Goal: Task Accomplishment & Management: Manage account settings

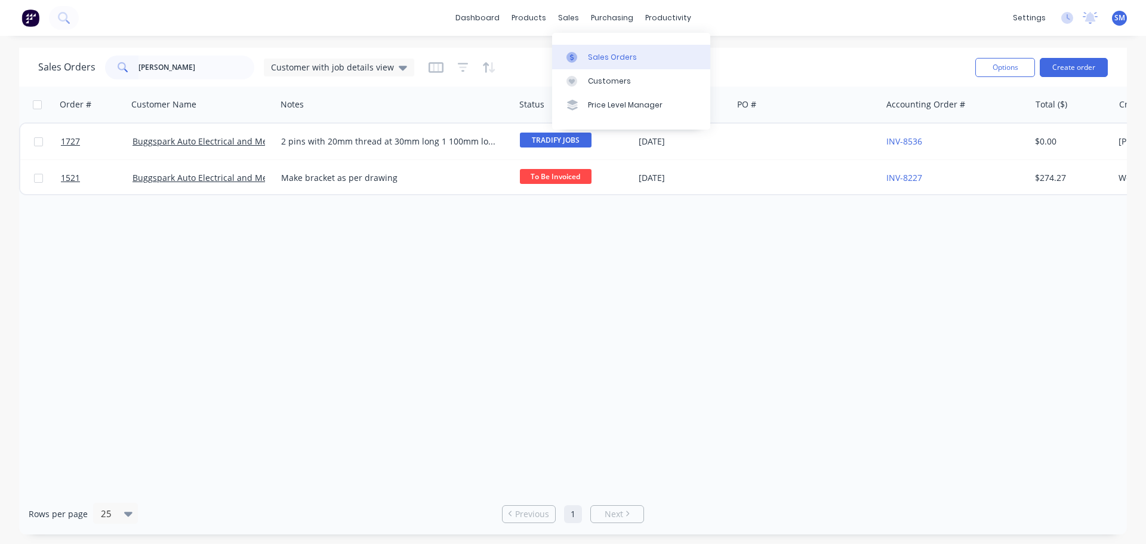
click at [605, 52] on div "Sales Orders" at bounding box center [612, 57] width 49 height 11
click at [599, 52] on div "Sales Orders" at bounding box center [612, 57] width 49 height 11
click at [206, 64] on input "[PERSON_NAME]" at bounding box center [196, 68] width 116 height 24
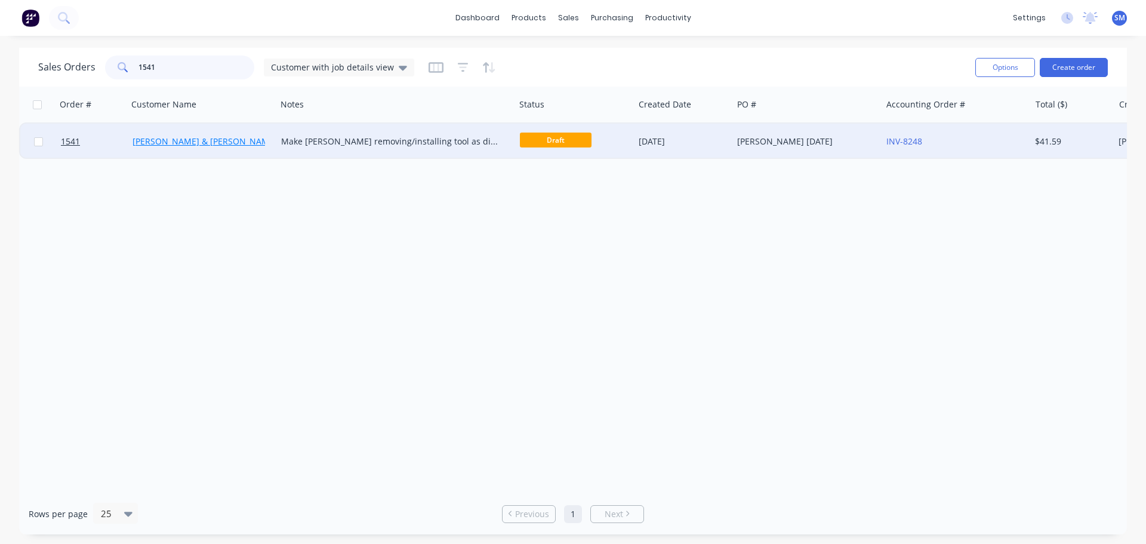
type input "1541"
click at [175, 142] on link "[PERSON_NAME] & [PERSON_NAME]" at bounding box center [204, 140] width 144 height 11
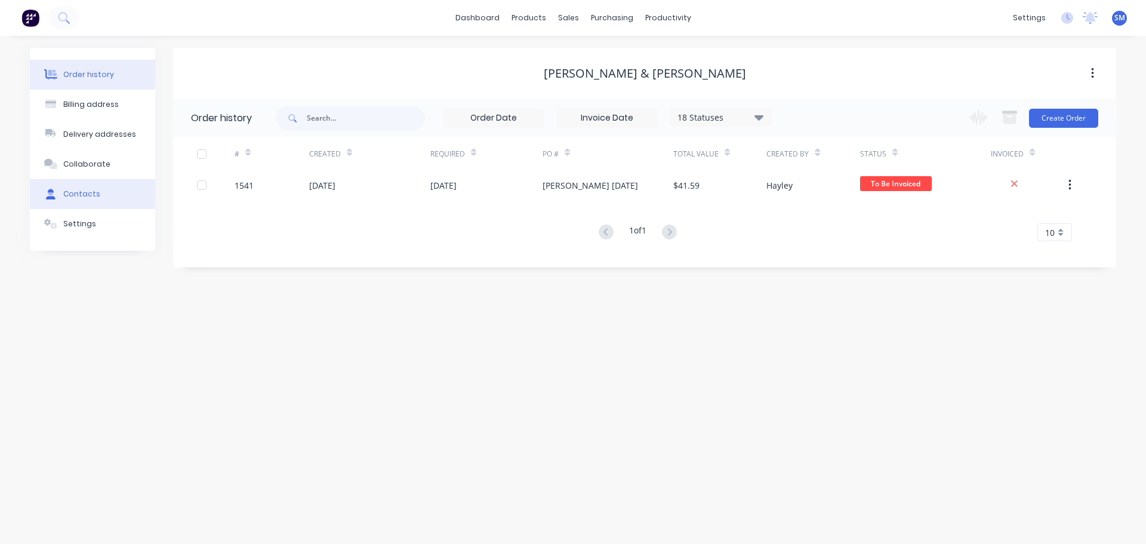
click at [85, 195] on div "Contacts" at bounding box center [81, 194] width 37 height 11
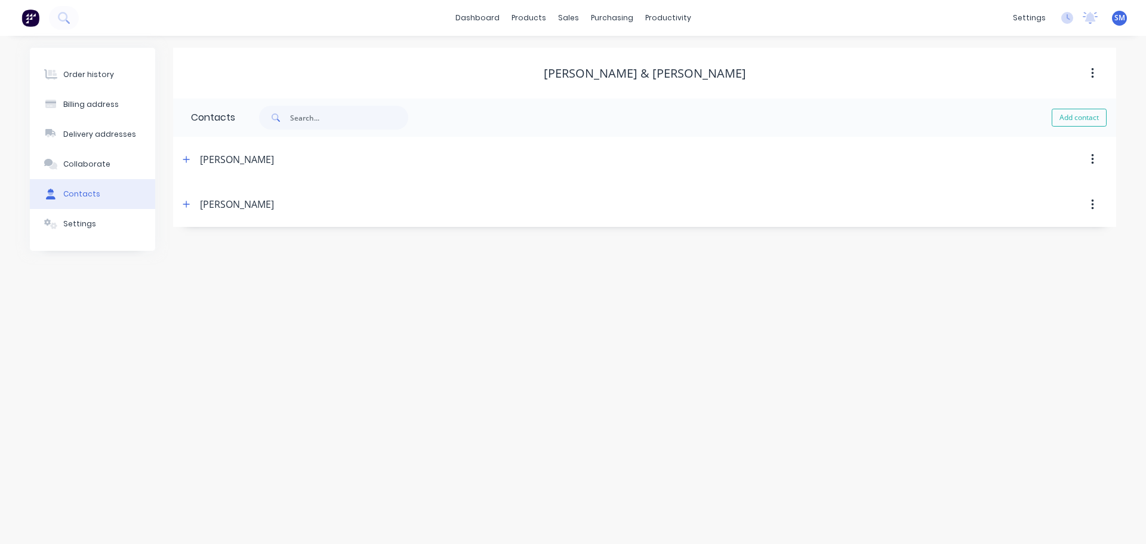
click at [230, 206] on div "[PERSON_NAME]" at bounding box center [237, 204] width 74 height 14
click at [239, 159] on div "[PERSON_NAME]" at bounding box center [237, 159] width 74 height 14
click at [1095, 205] on button "button" at bounding box center [1092, 204] width 28 height 21
click at [645, 205] on div "[PERSON_NAME]" at bounding box center [530, 204] width 703 height 21
click at [1095, 155] on button "button" at bounding box center [1092, 159] width 28 height 21
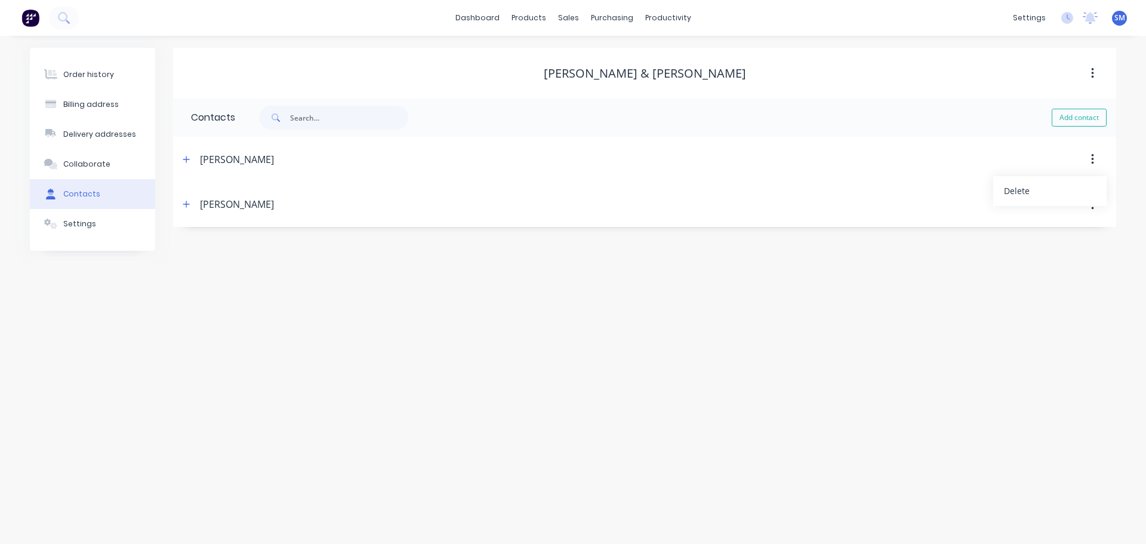
click at [696, 255] on div "Order history Billing address Delivery addresses Collaborate Contacts Settings …" at bounding box center [573, 290] width 1146 height 508
click at [69, 227] on div "Settings" at bounding box center [79, 223] width 33 height 11
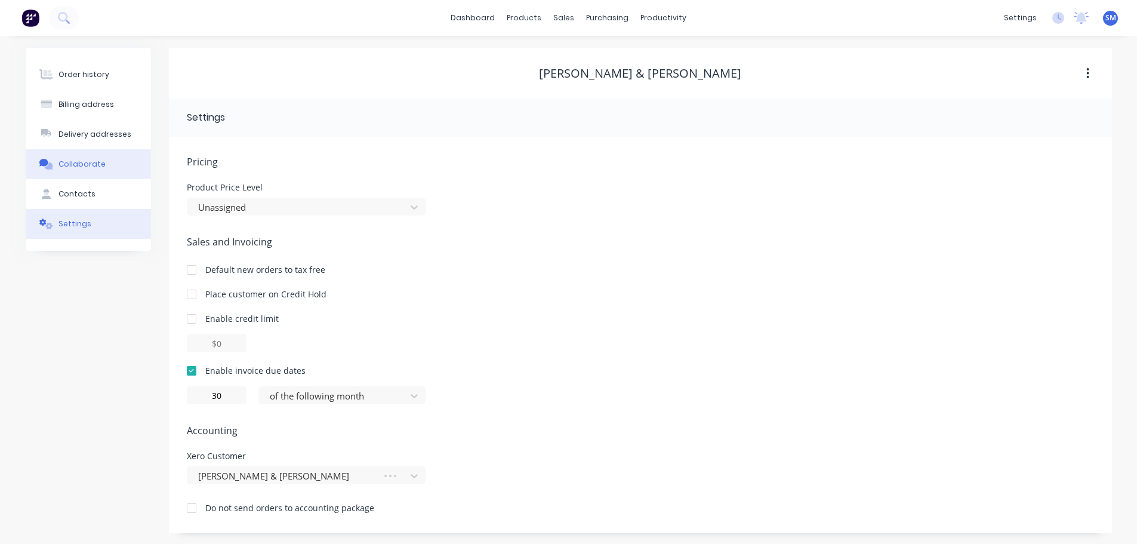
click at [68, 178] on button "Collaborate" at bounding box center [88, 164] width 125 height 30
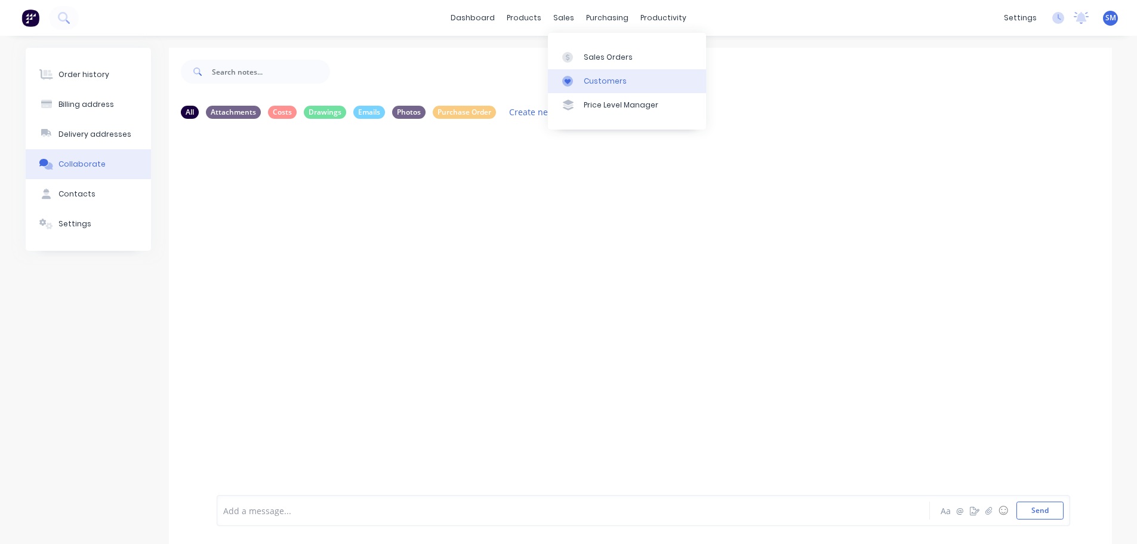
click at [608, 88] on link "Customers" at bounding box center [627, 81] width 158 height 24
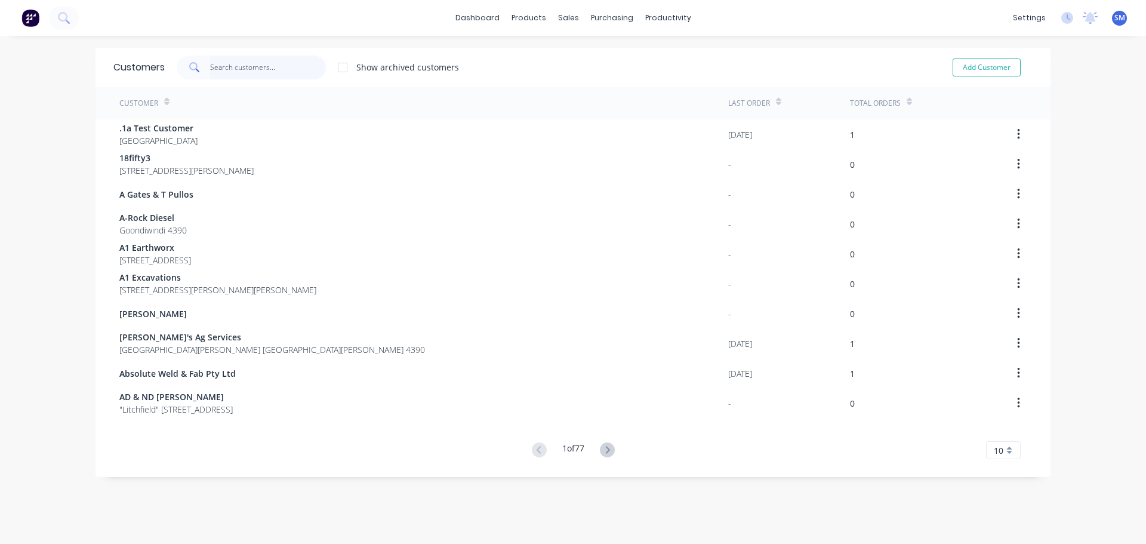
click at [223, 71] on input "text" at bounding box center [268, 68] width 116 height 24
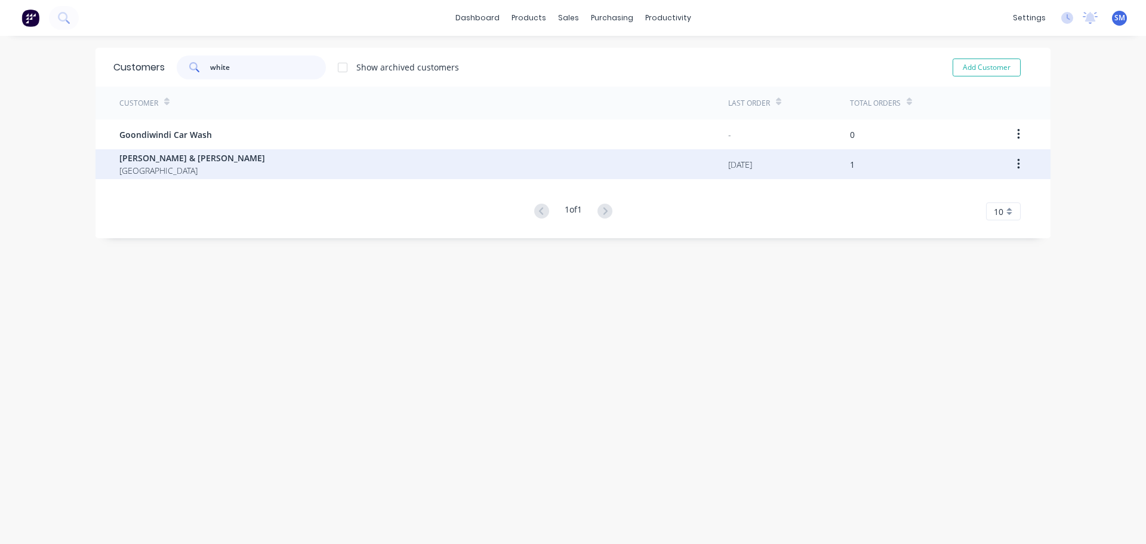
type input "white"
click at [166, 161] on span "[PERSON_NAME] & [PERSON_NAME]" at bounding box center [192, 158] width 146 height 13
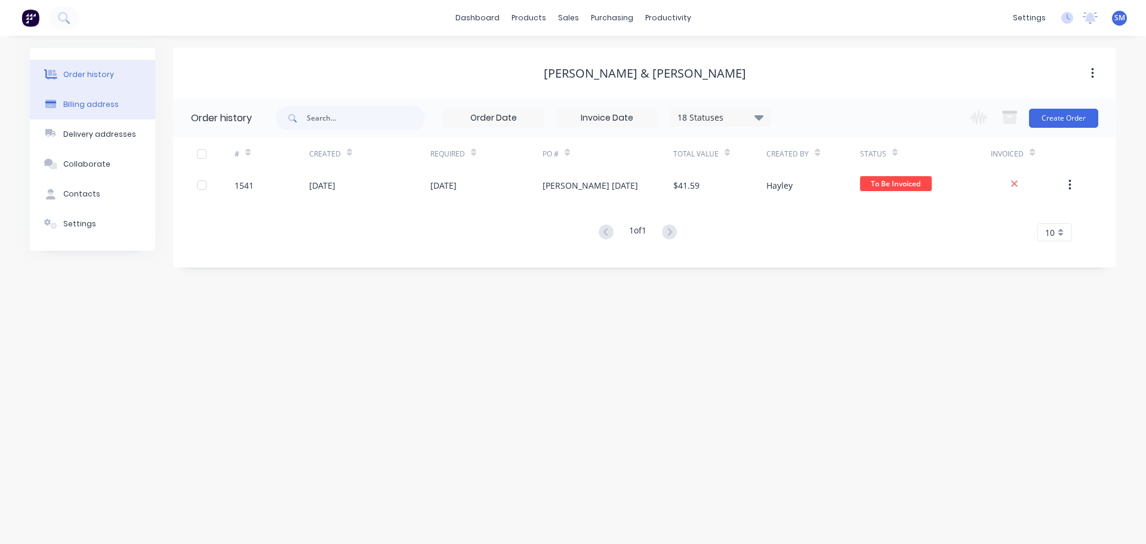
click at [92, 101] on div "Billing address" at bounding box center [91, 104] width 56 height 11
select select "AU"
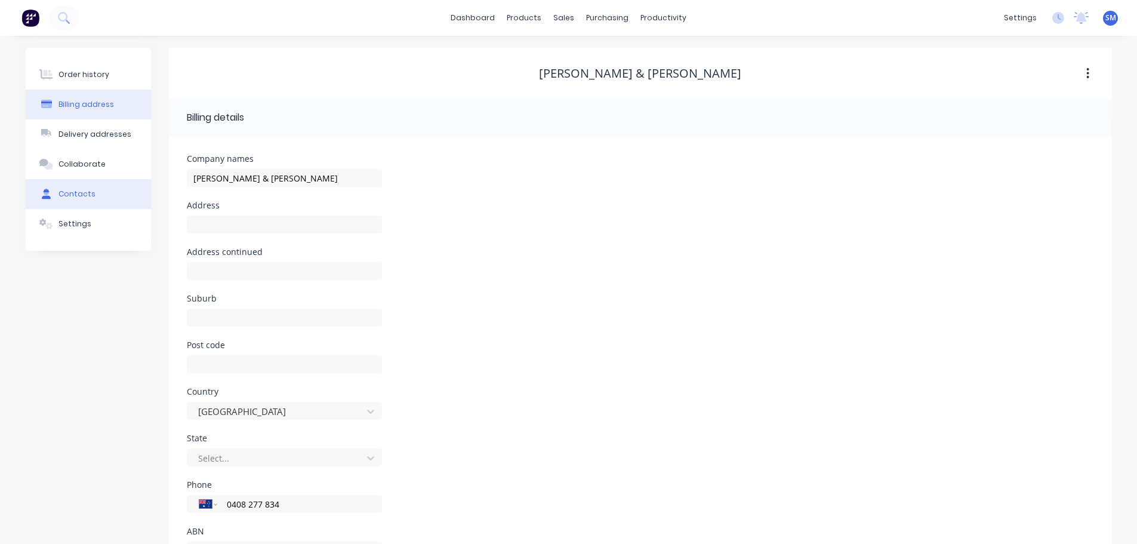
click at [71, 204] on button "Contacts" at bounding box center [88, 194] width 125 height 30
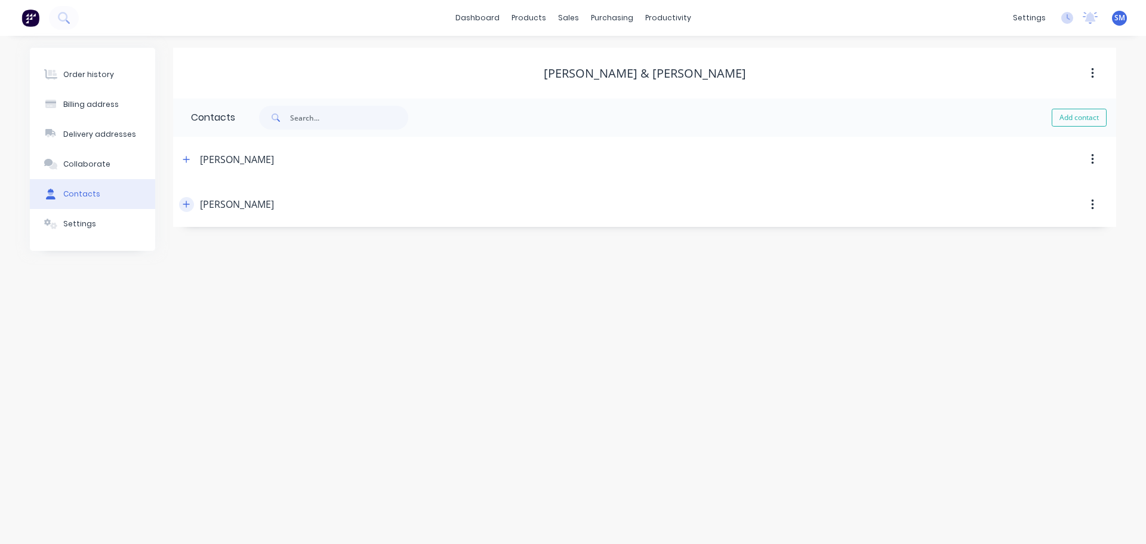
click at [187, 202] on icon "button" at bounding box center [186, 204] width 7 height 8
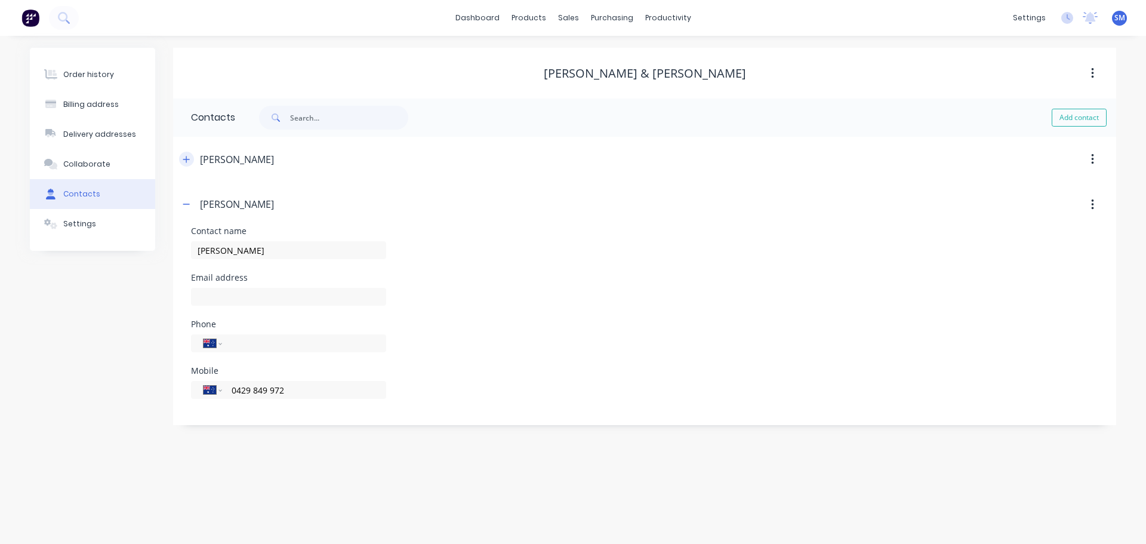
click at [187, 159] on icon "button" at bounding box center [186, 159] width 7 height 7
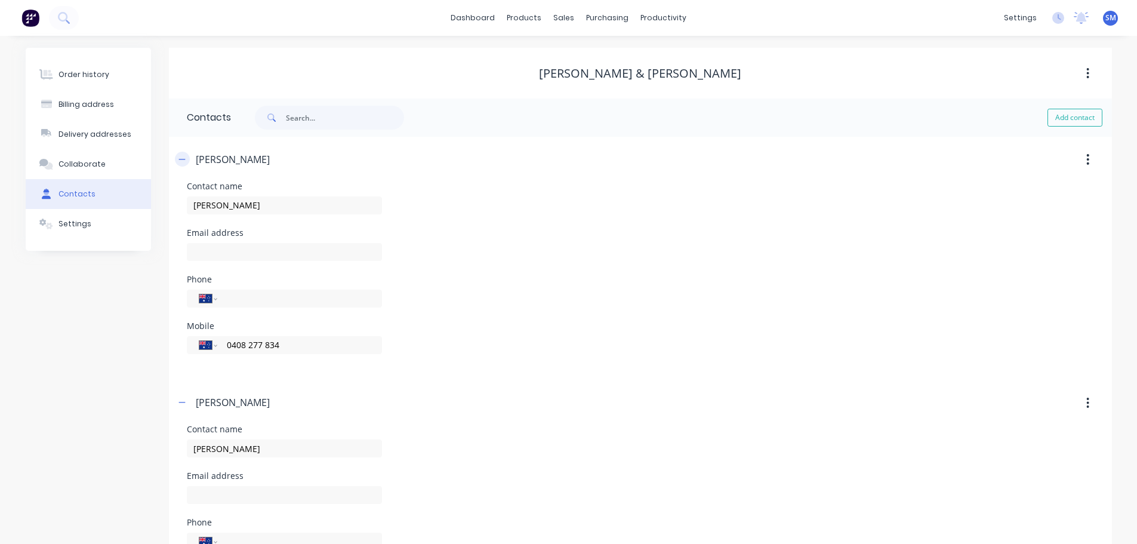
click at [187, 159] on button "button" at bounding box center [182, 159] width 15 height 15
